Goal: Task Accomplishment & Management: Use online tool/utility

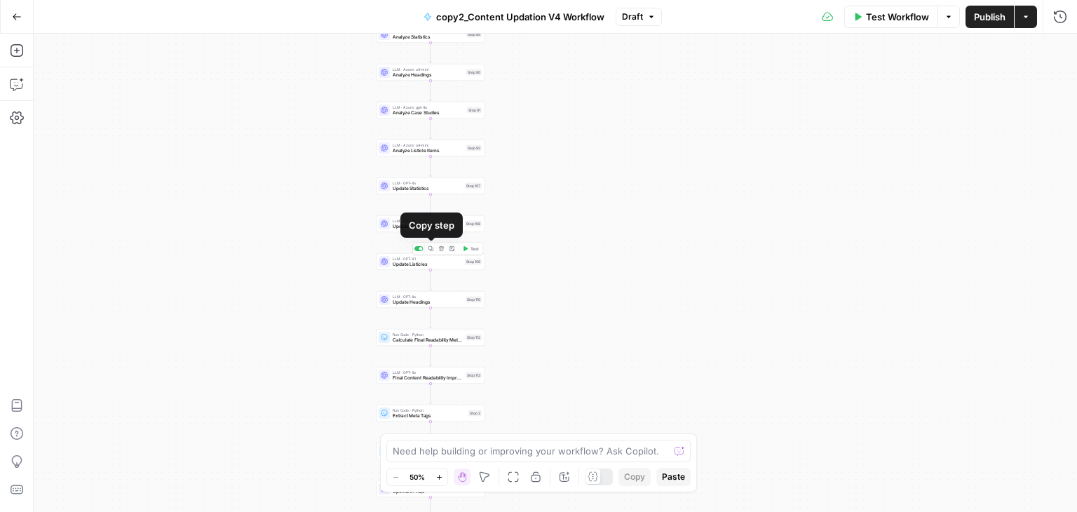
click at [426, 250] on button "Copy step" at bounding box center [430, 248] width 9 height 9
click at [430, 284] on icon "button" at bounding box center [431, 287] width 6 height 6
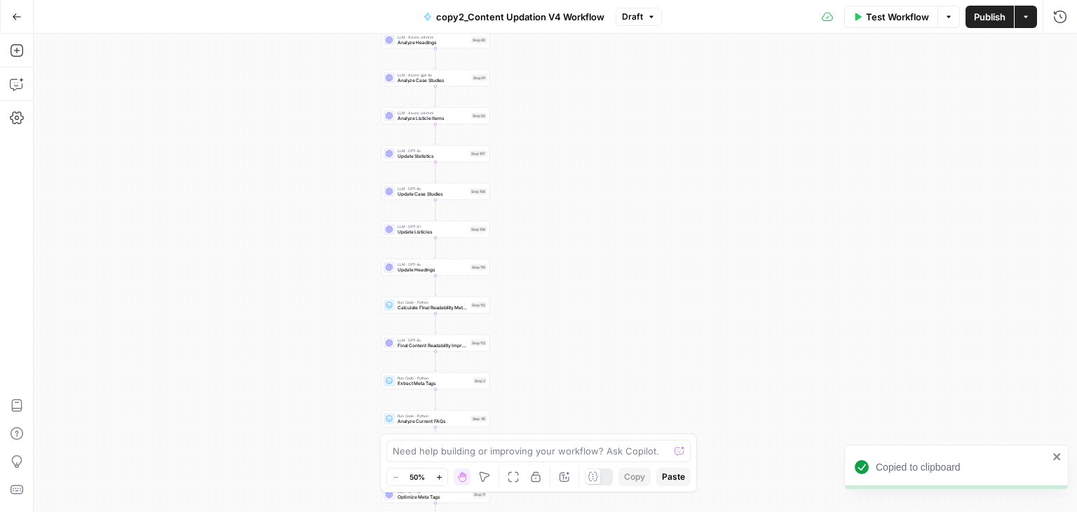
drag, startPoint x: 651, startPoint y: 326, endPoint x: 656, endPoint y: 281, distance: 45.2
click at [656, 281] on div "Workflow Set Inputs Inputs Run Code · Python Normalize Keywords Step 1 Perplexi…" at bounding box center [555, 273] width 1043 height 478
drag, startPoint x: 656, startPoint y: 281, endPoint x: 661, endPoint y: 217, distance: 64.7
click at [661, 217] on div "Workflow Set Inputs Inputs Run Code · Python Normalize Keywords Step 1 Perplexi…" at bounding box center [555, 273] width 1043 height 478
drag, startPoint x: 578, startPoint y: 301, endPoint x: 575, endPoint y: 239, distance: 61.8
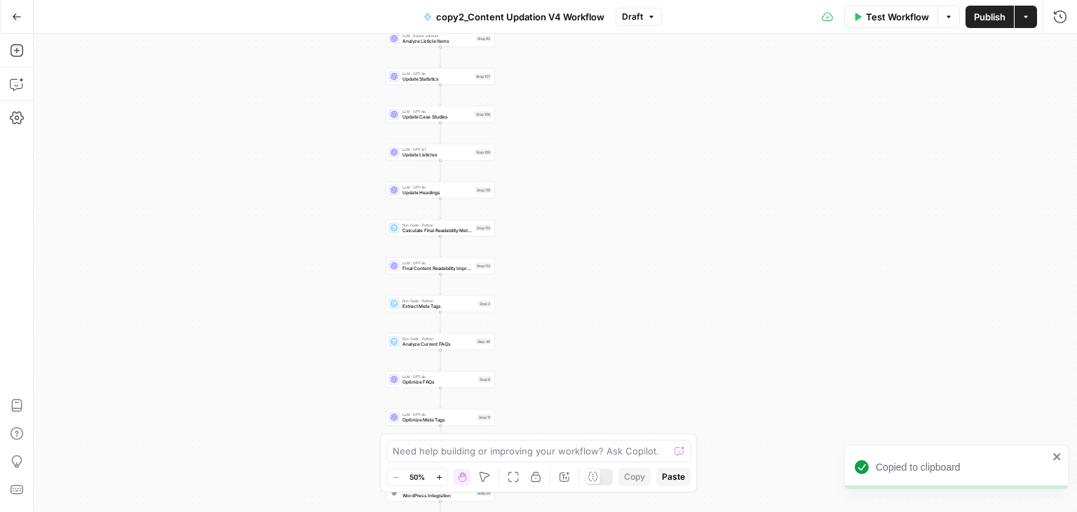
click at [575, 239] on div "Workflow Set Inputs Inputs Run Code · Python Normalize Keywords Step 1 Perplexi…" at bounding box center [555, 273] width 1043 height 478
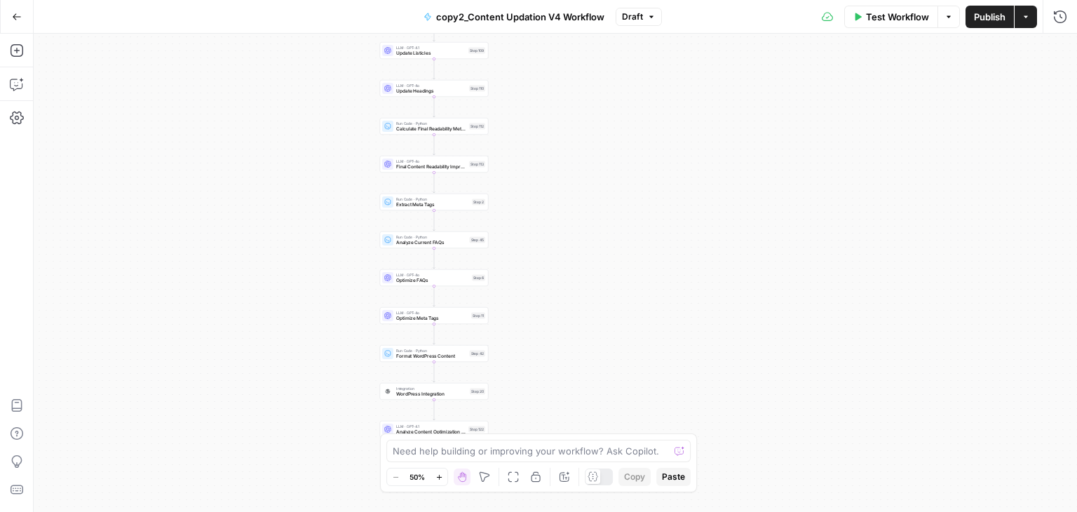
drag, startPoint x: 550, startPoint y: 298, endPoint x: 547, endPoint y: 254, distance: 44.3
click at [547, 254] on div "Workflow Set Inputs Inputs Run Code · Python Normalize Keywords Step 1 Perplexi…" at bounding box center [555, 273] width 1043 height 478
click at [437, 260] on span "Copy step" at bounding box center [437, 260] width 1 height 1
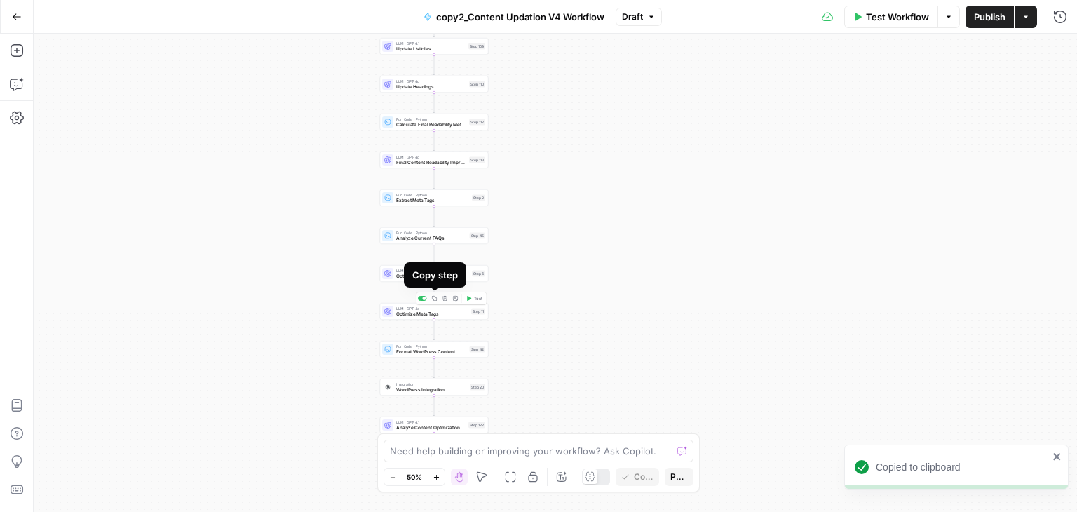
click at [434, 297] on icon "button" at bounding box center [435, 299] width 6 height 6
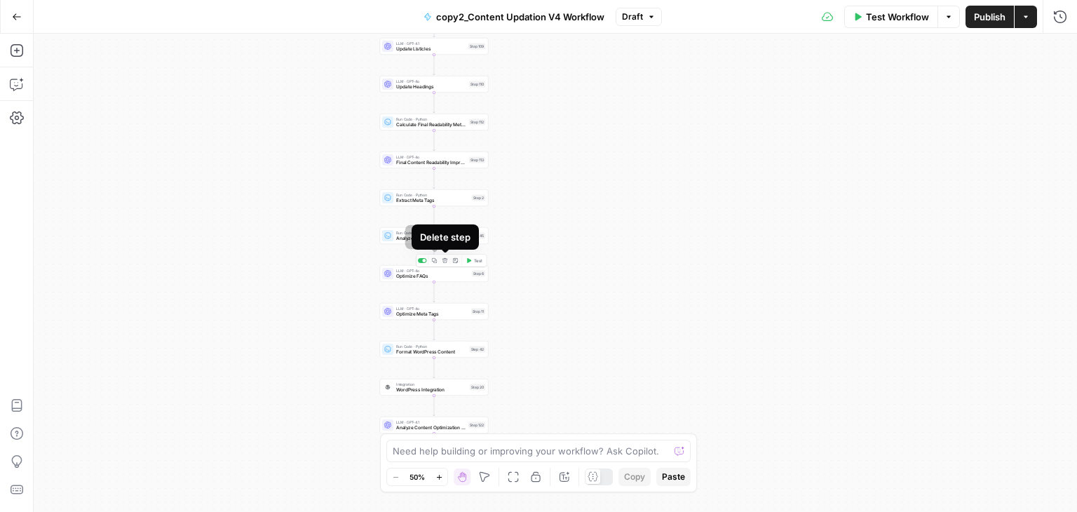
click at [430, 259] on button "Copy step" at bounding box center [434, 260] width 9 height 9
click at [434, 259] on icon "button" at bounding box center [435, 261] width 6 height 6
drag, startPoint x: 556, startPoint y: 351, endPoint x: 547, endPoint y: 259, distance: 93.0
click at [547, 259] on div "Workflow Set Inputs Inputs Run Code · Python Normalize Keywords Step 1 Perplexi…" at bounding box center [555, 273] width 1043 height 478
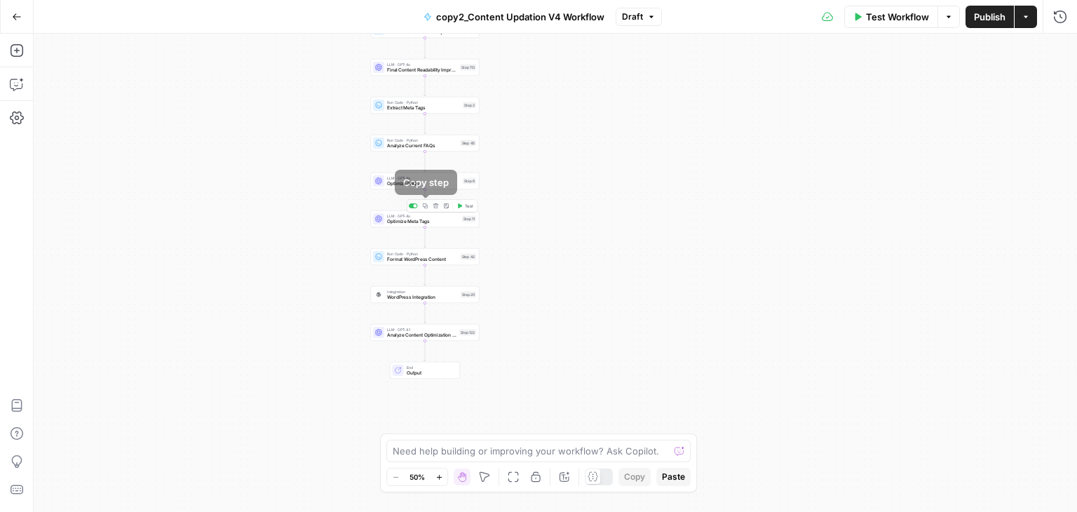
click at [421, 205] on button "Copy step" at bounding box center [425, 205] width 9 height 9
click at [424, 243] on icon "button" at bounding box center [426, 244] width 6 height 6
